Goal: Transaction & Acquisition: Book appointment/travel/reservation

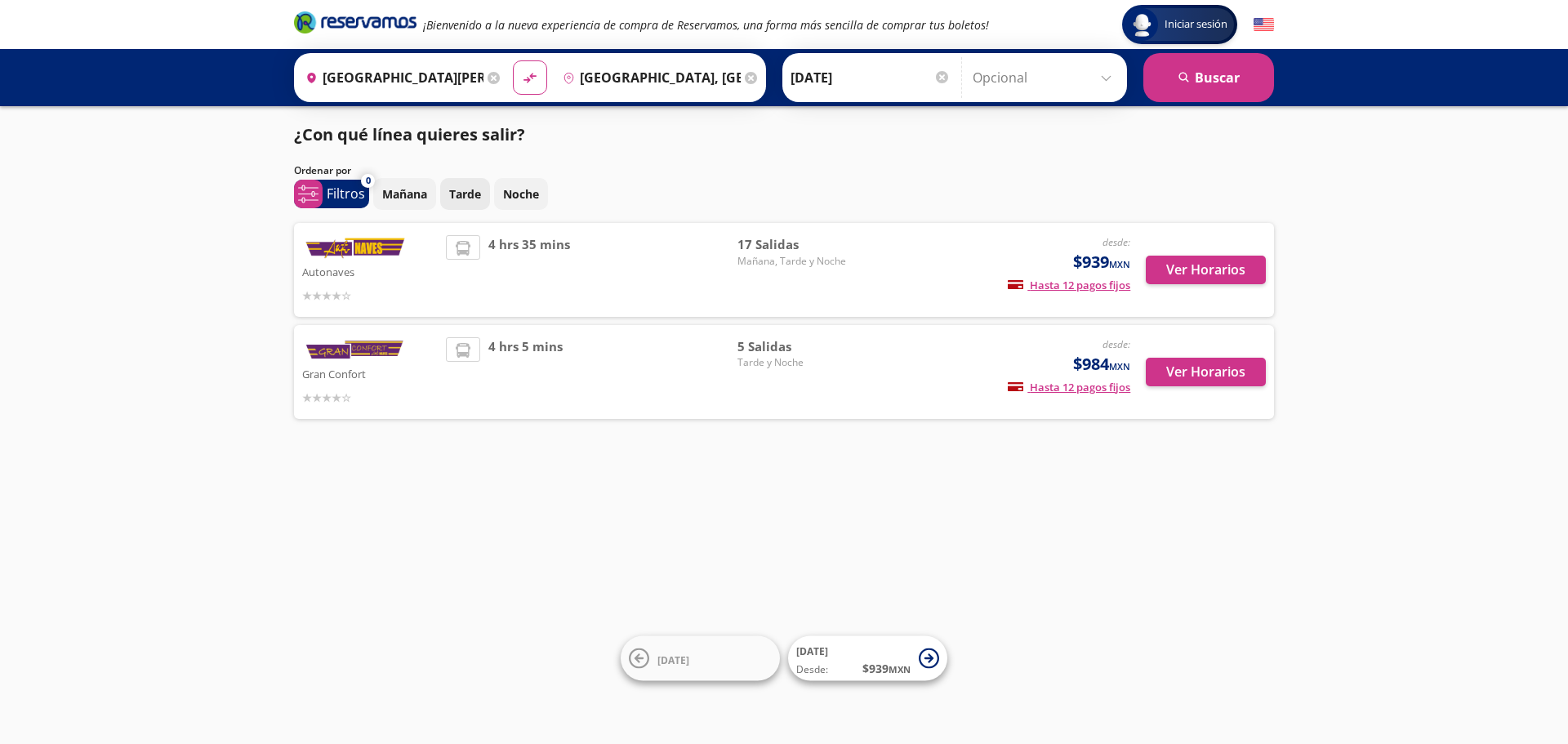
click at [470, 195] on p "Tarde" at bounding box center [464, 193] width 31 height 17
click at [339, 188] on p "Filtros" at bounding box center [346, 194] width 39 height 20
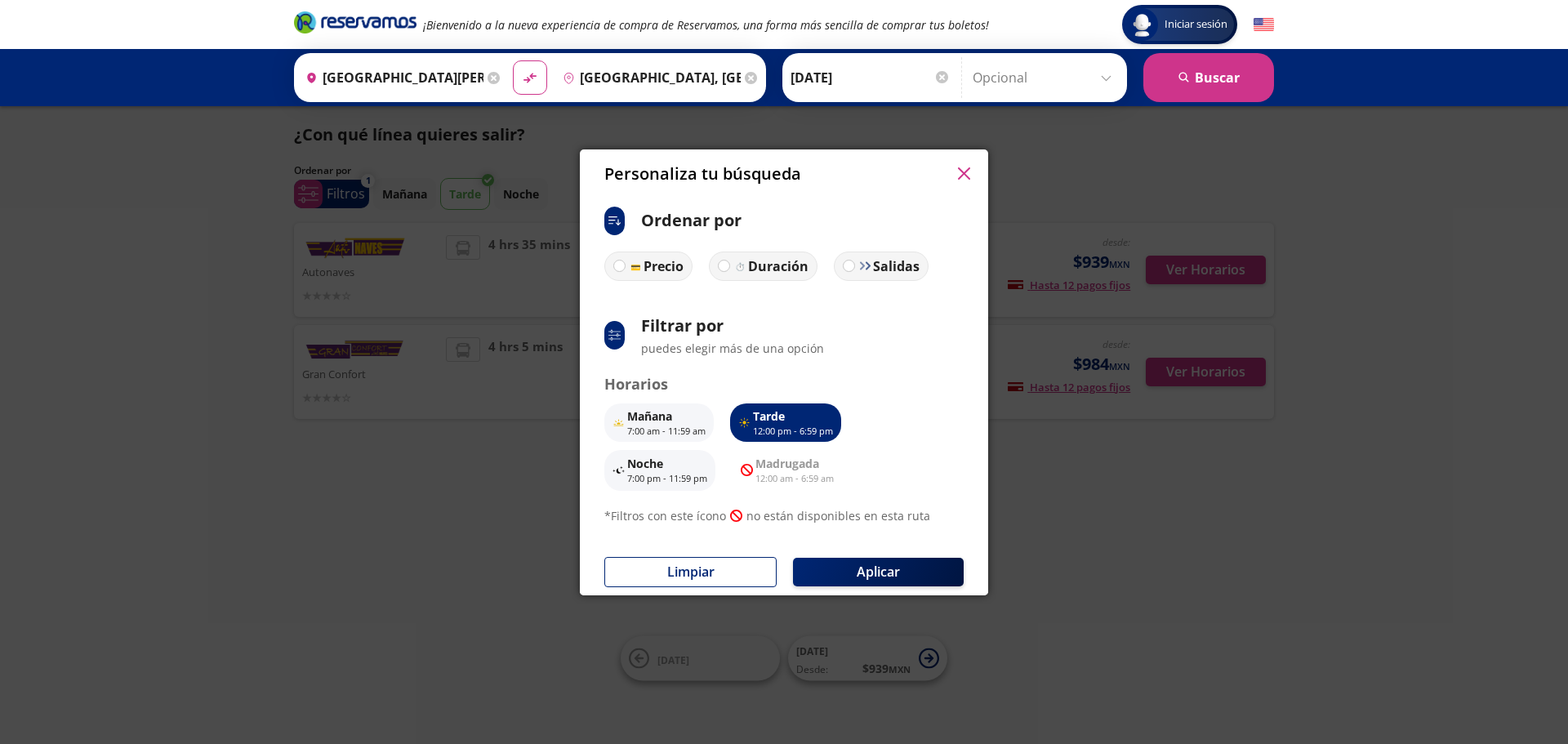
click at [958, 168] on icon "button" at bounding box center [963, 173] width 13 height 13
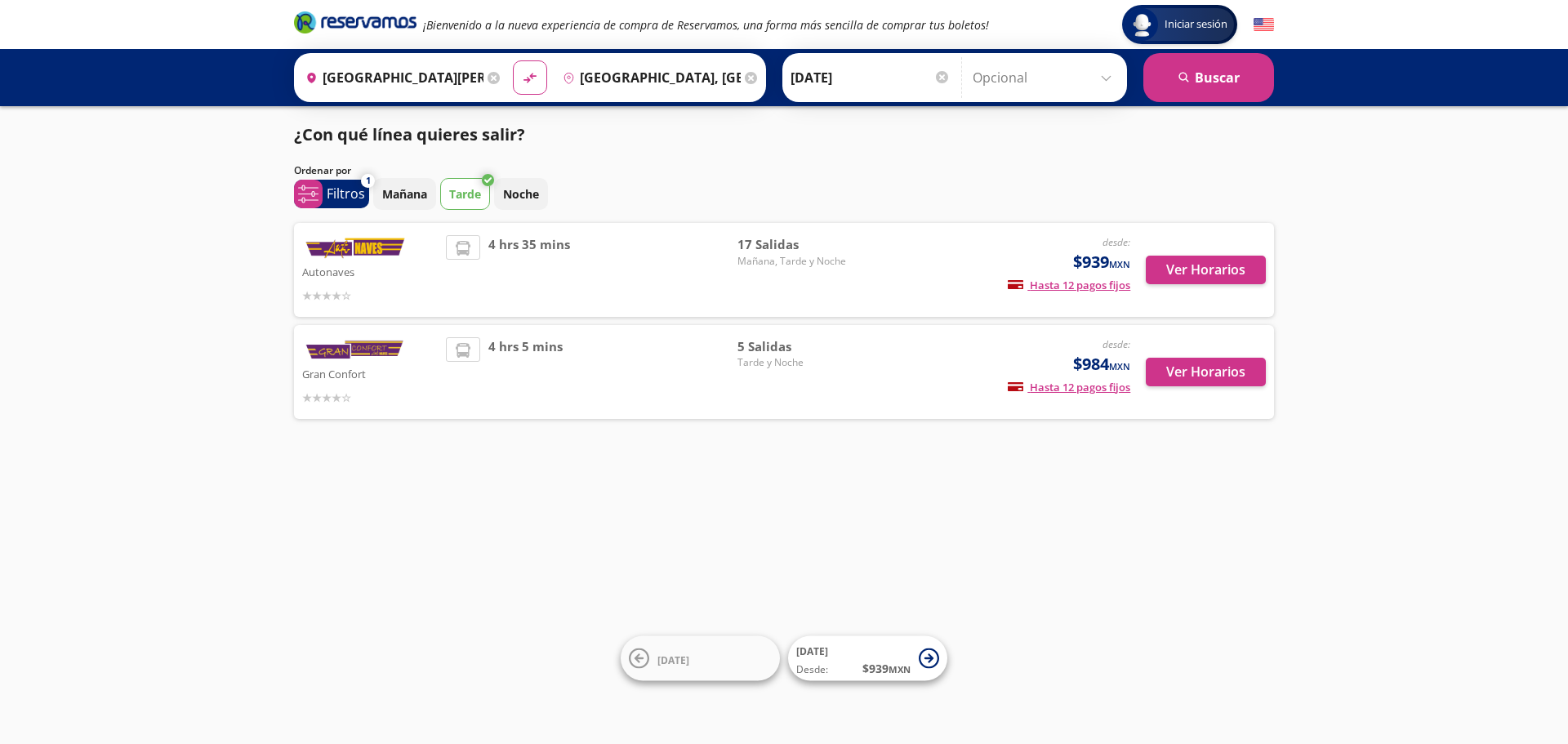
click at [375, 348] on img at bounding box center [355, 350] width 106 height 26
click at [1219, 373] on button "Ver Horarios" at bounding box center [1205, 372] width 120 height 29
